Goal: Communication & Community: Connect with others

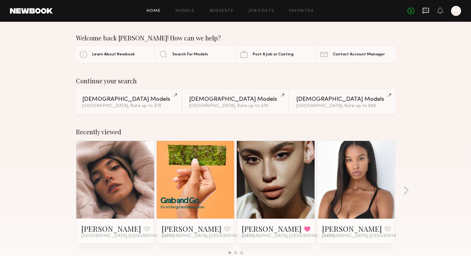
click at [429, 7] on icon at bounding box center [426, 10] width 7 height 7
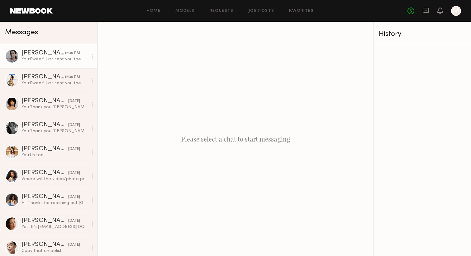
click at [50, 65] on link "[PERSON_NAME] 12:30 PM You: Sweet! Just sent you the modeling brief there, talk…" at bounding box center [48, 56] width 97 height 24
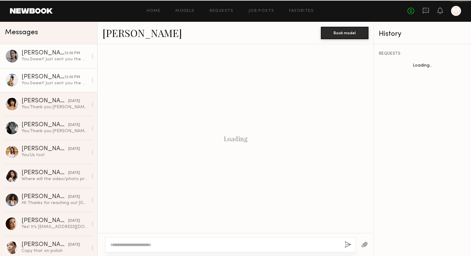
scroll to position [261, 0]
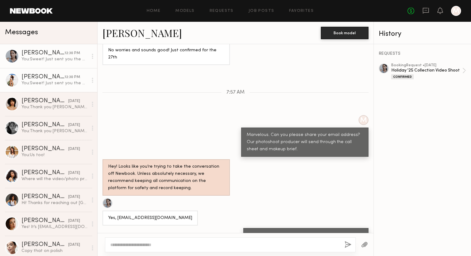
click at [52, 85] on div "You: Sweet! Just sent you the modeling brief there, talk soon!" at bounding box center [55, 83] width 66 height 6
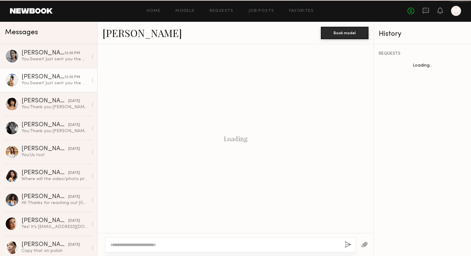
scroll to position [240, 0]
